Goal: Transaction & Acquisition: Purchase product/service

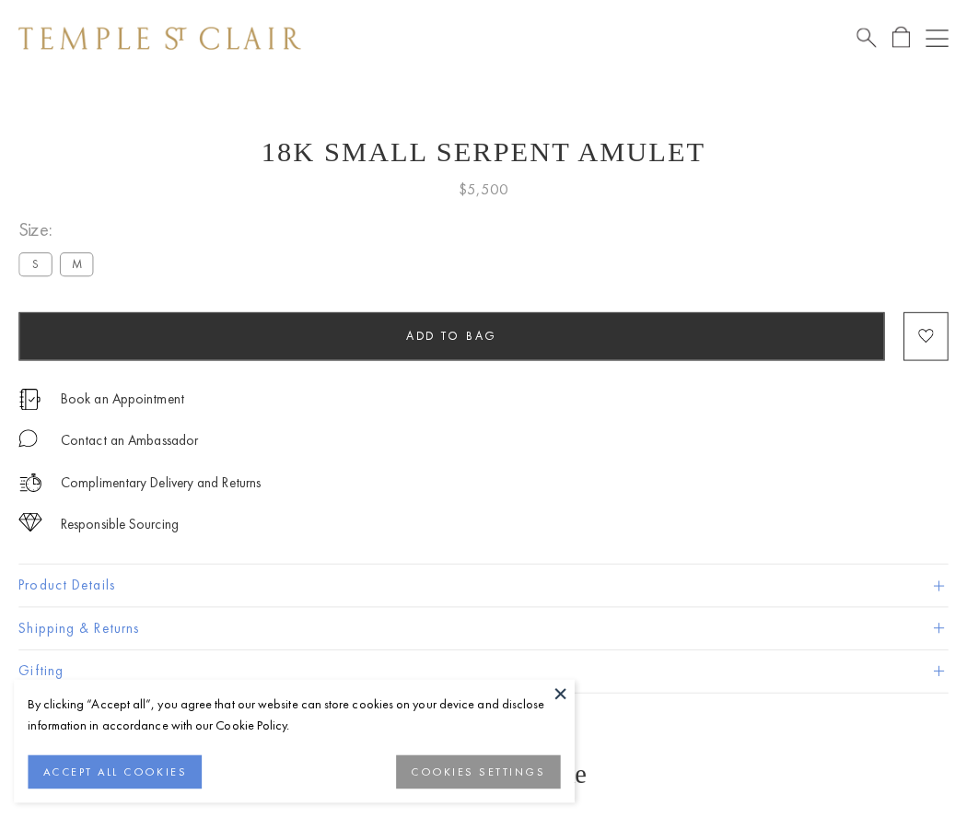
scroll to position [72, 0]
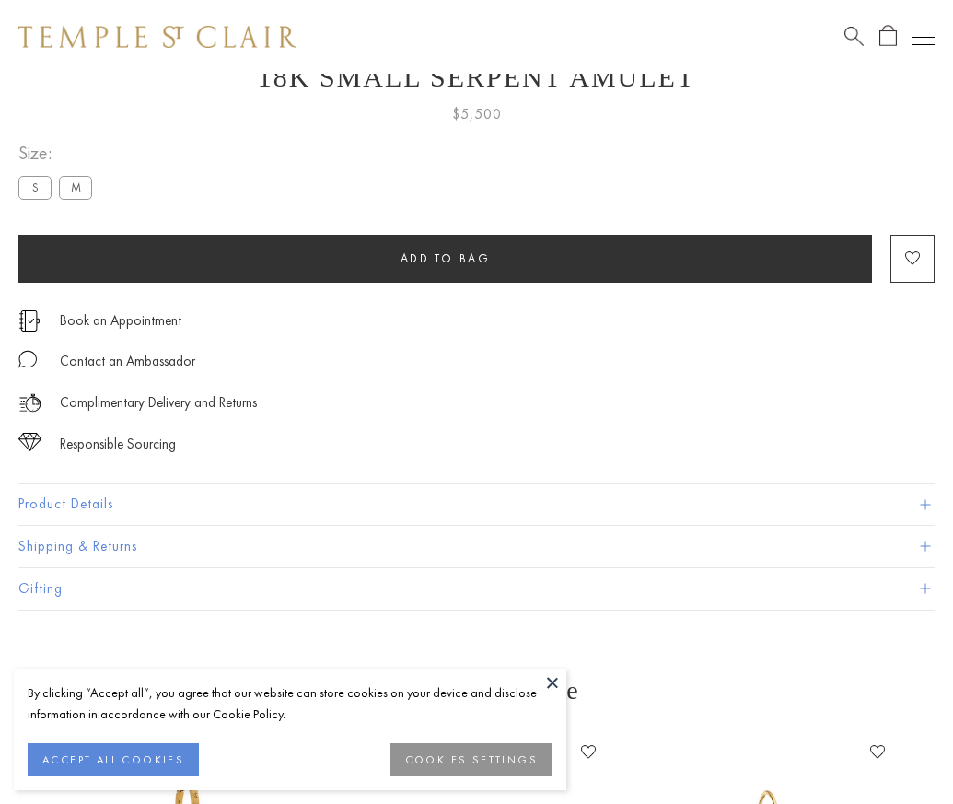
click at [445, 258] on span "Add to bag" at bounding box center [446, 259] width 90 height 16
